Goal: Task Accomplishment & Management: Complete application form

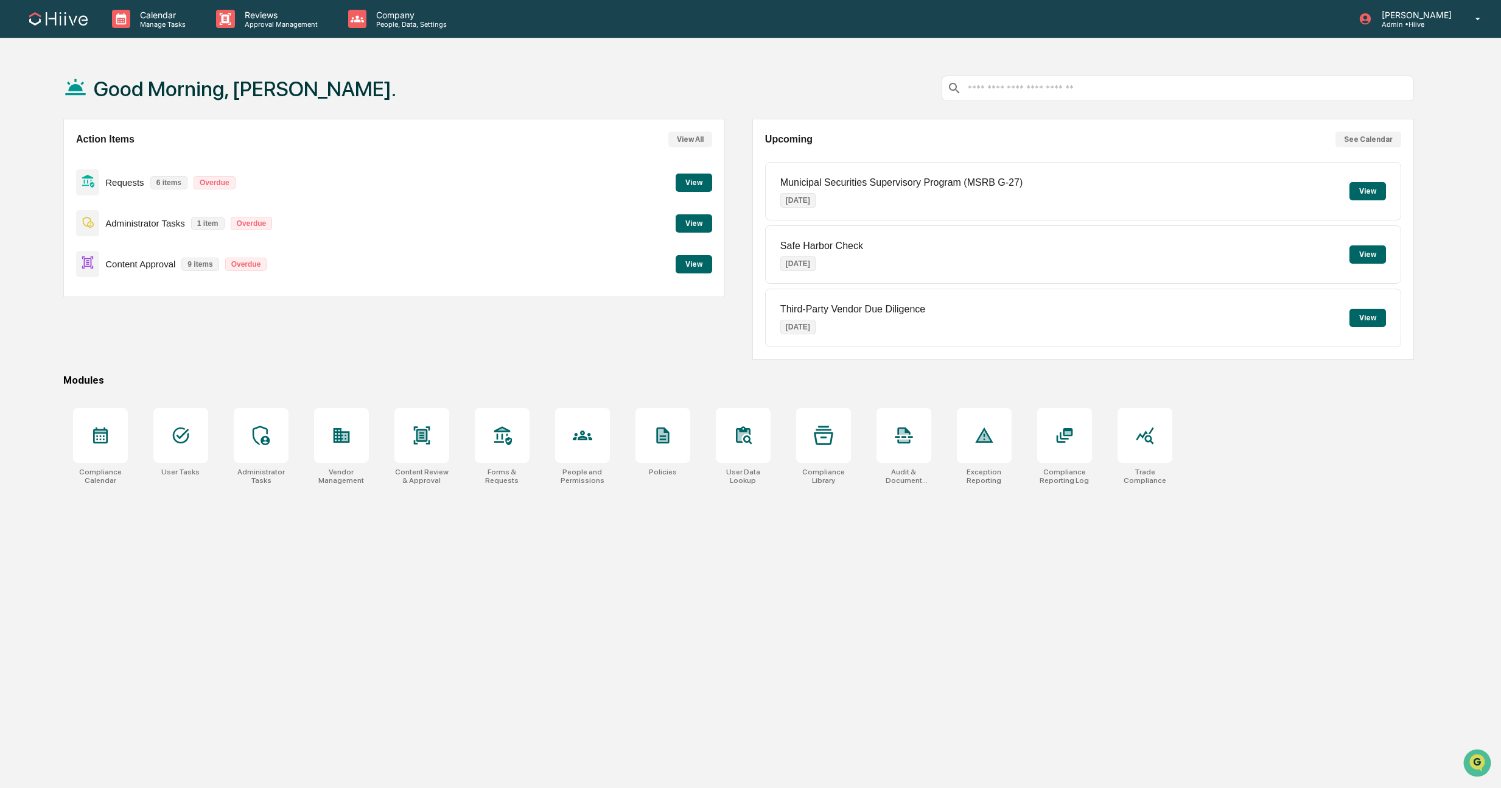
click at [338, 184] on div "Requests 6 items Overdue View" at bounding box center [394, 182] width 637 height 41
click at [716, 181] on div "Action Items View All Requests 6 items Overdue View Administrator Tasks 1 item …" at bounding box center [394, 208] width 662 height 178
click at [697, 182] on button "View" at bounding box center [694, 182] width 37 height 18
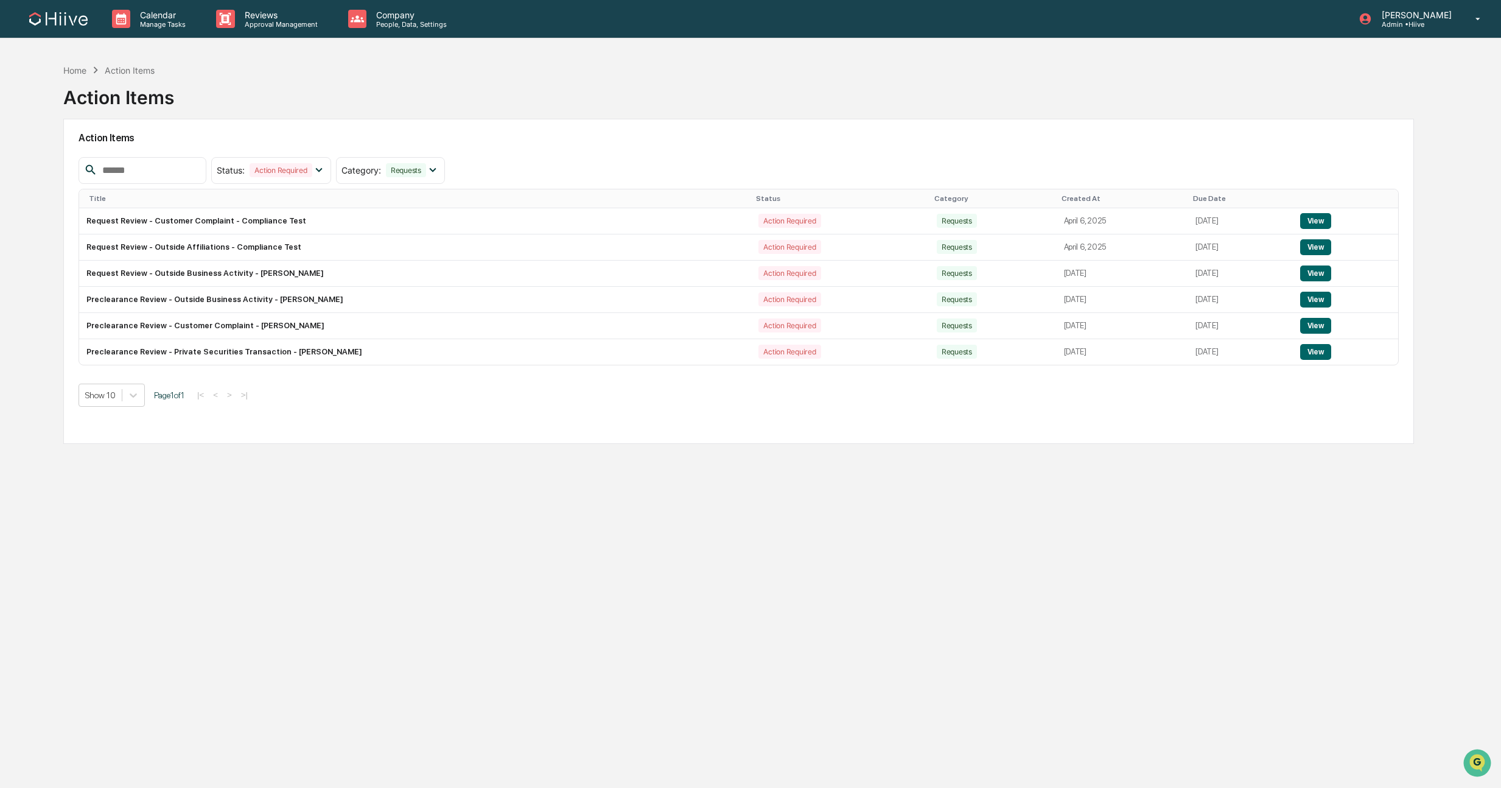
drag, startPoint x: 1316, startPoint y: 357, endPoint x: 1304, endPoint y: 355, distance: 11.7
click at [1315, 357] on button "View" at bounding box center [1315, 352] width 31 height 16
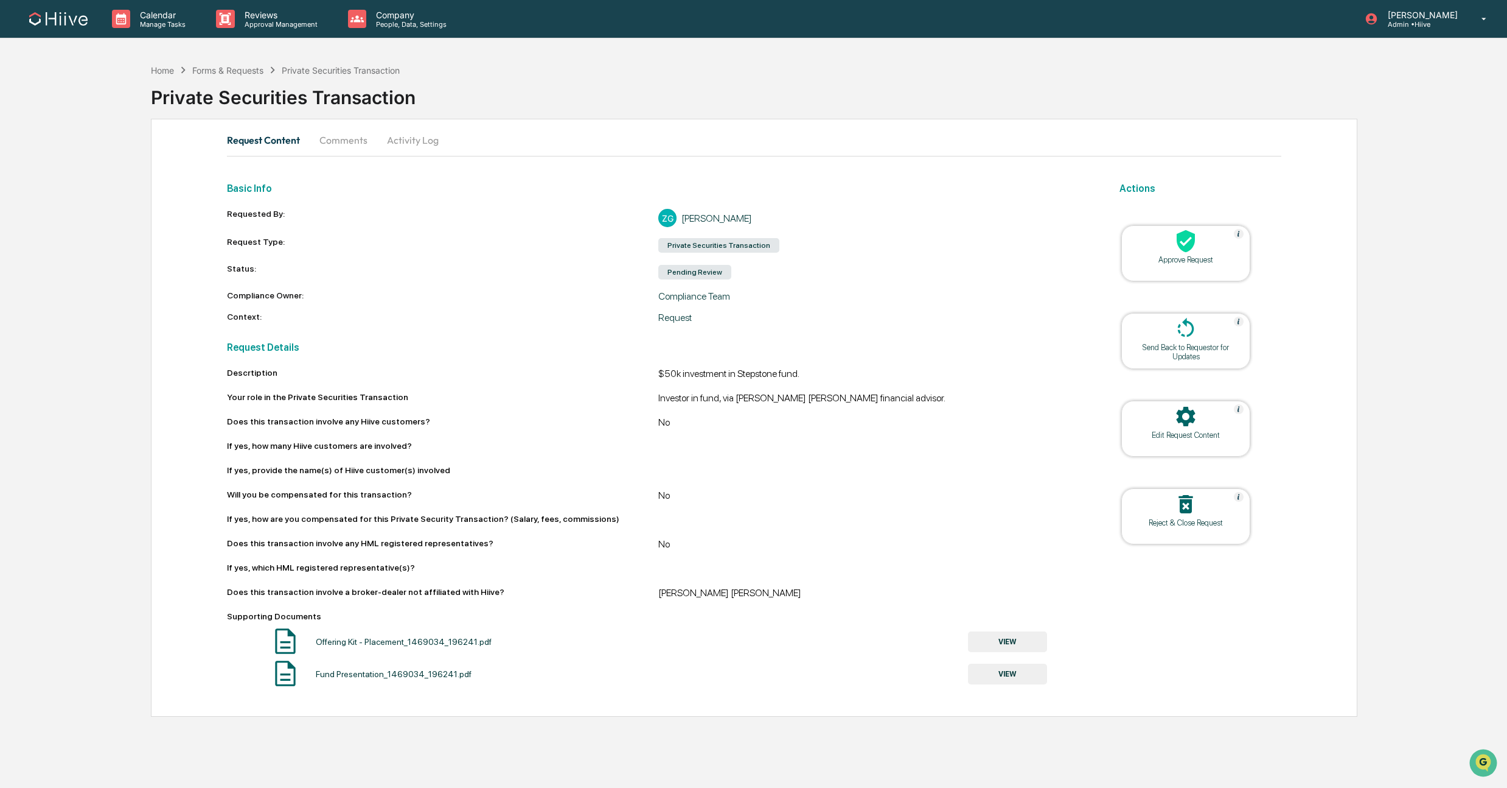
click at [1187, 251] on icon at bounding box center [1186, 241] width 24 height 24
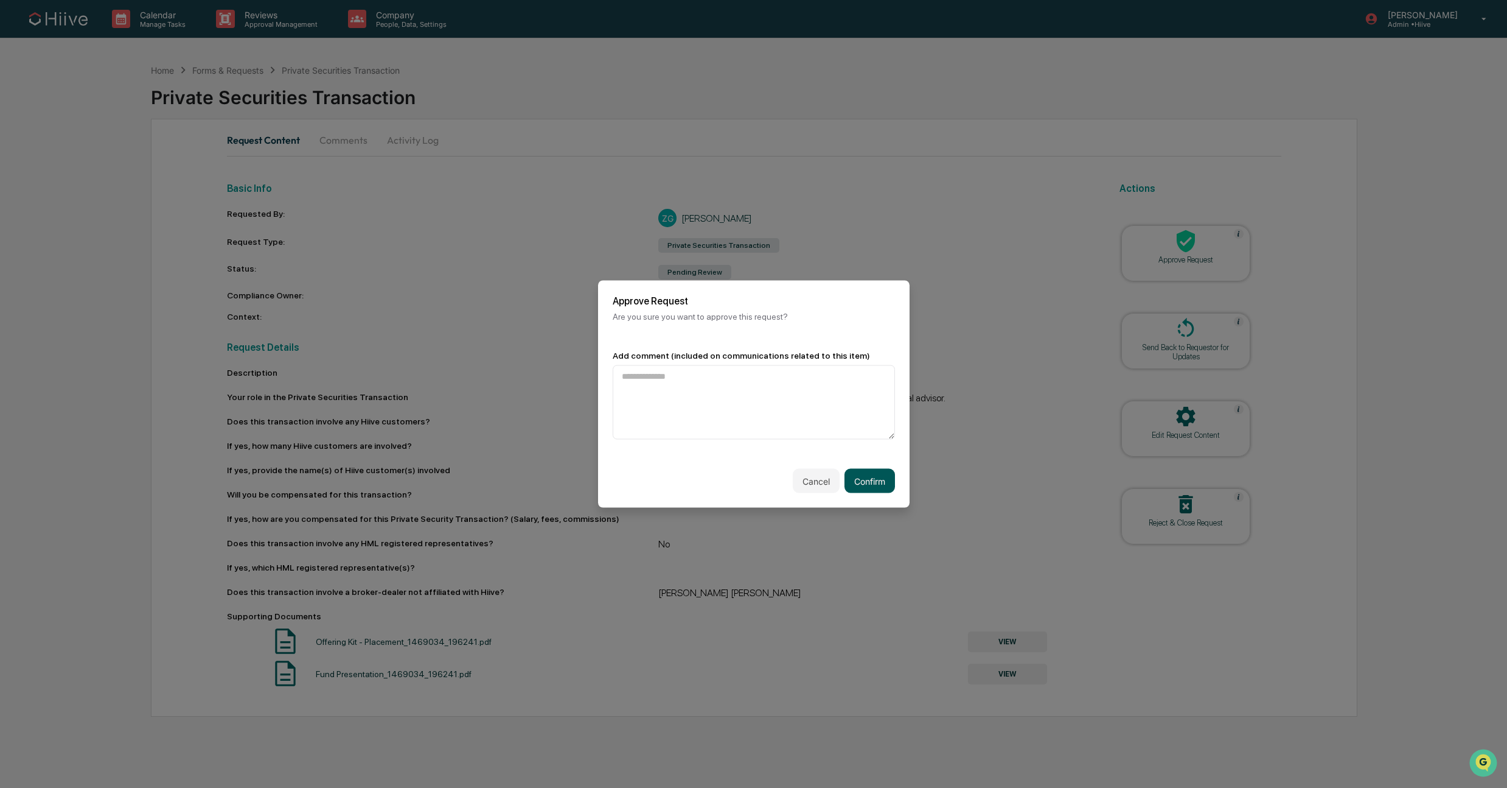
click at [865, 477] on button "Confirm" at bounding box center [870, 481] width 51 height 24
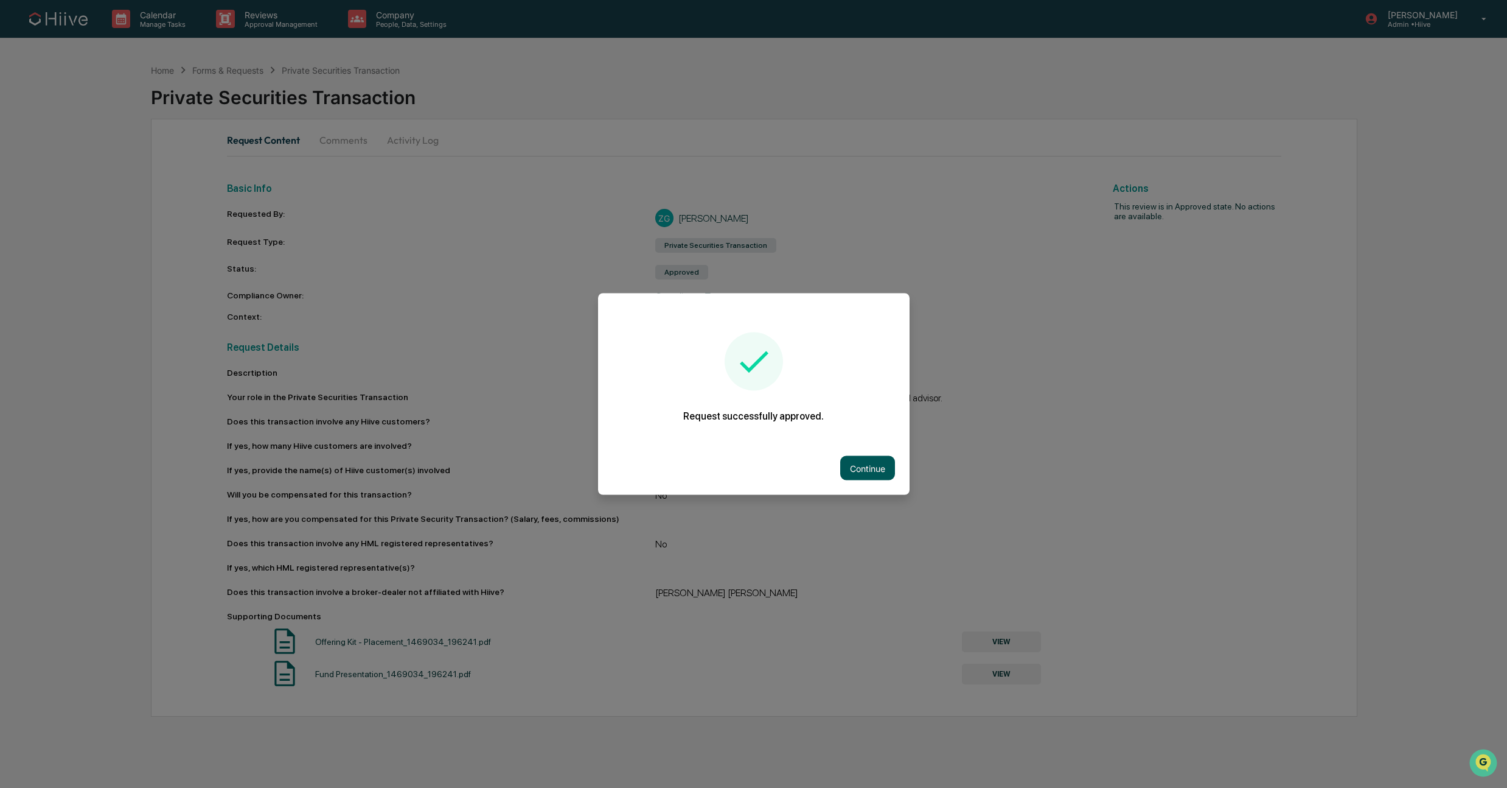
click at [850, 468] on button "Continue" at bounding box center [867, 468] width 55 height 24
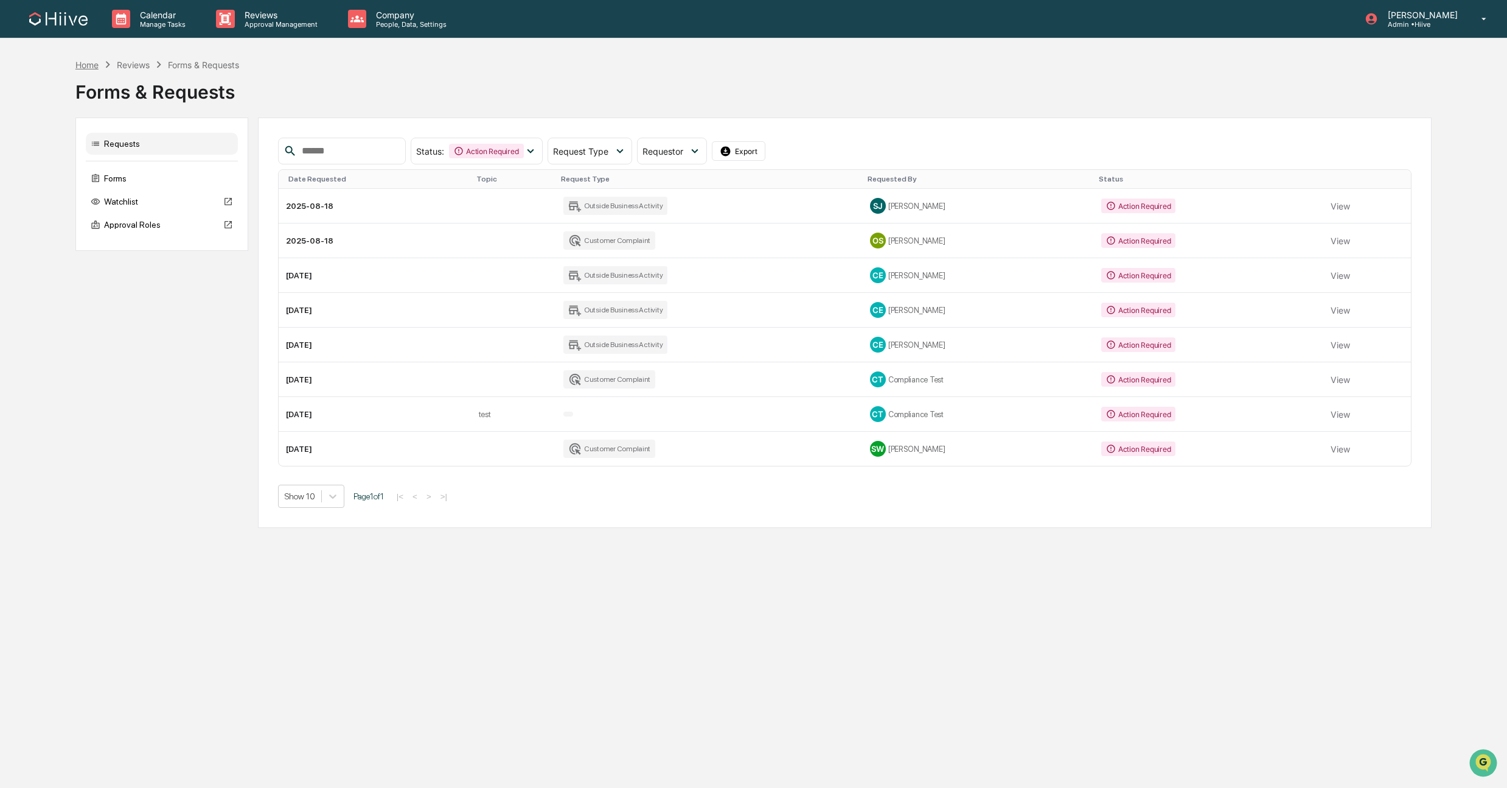
click at [79, 63] on div "Home" at bounding box center [86, 65] width 23 height 10
